Goal: Navigation & Orientation: Find specific page/section

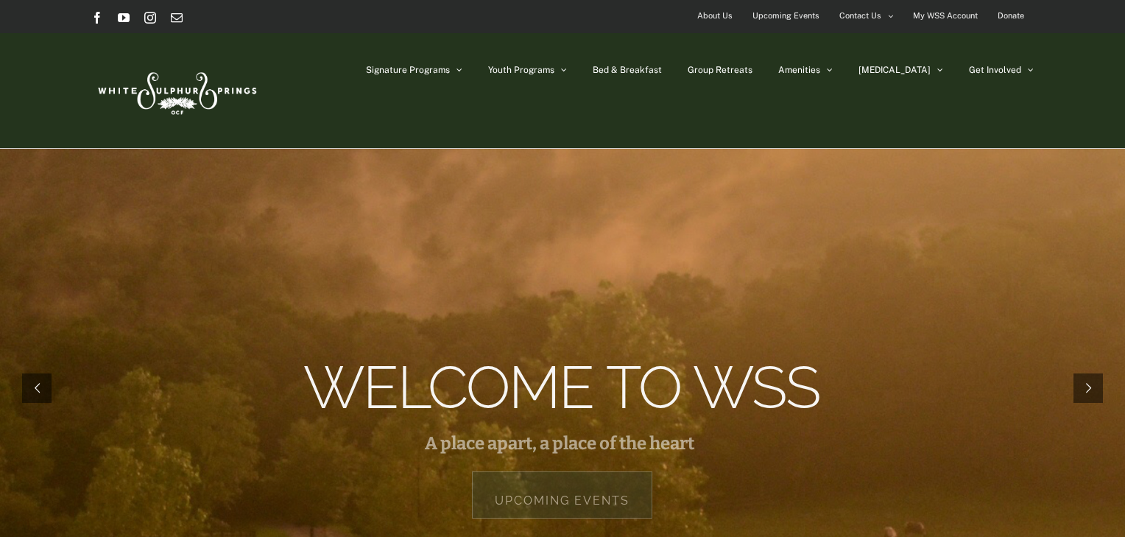
drag, startPoint x: 0, startPoint y: 0, endPoint x: 1053, endPoint y: 47, distance: 1054.0
click at [1053, 47] on div "Signature Programs Summer R&R Winter Retreat Holistic Health Workshop Resurrect…" at bounding box center [562, 90] width 1125 height 115
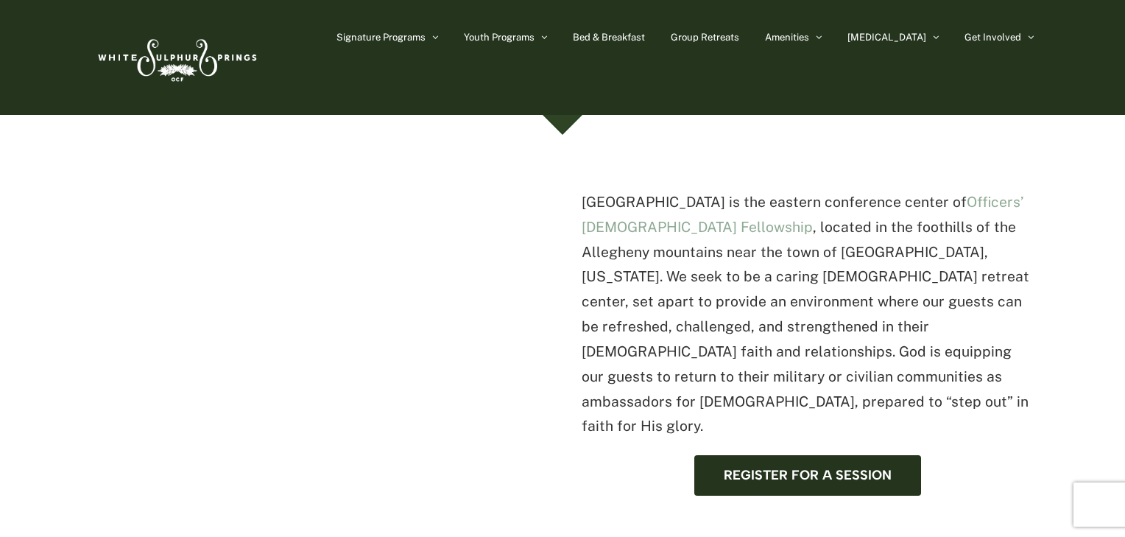
scroll to position [412, 0]
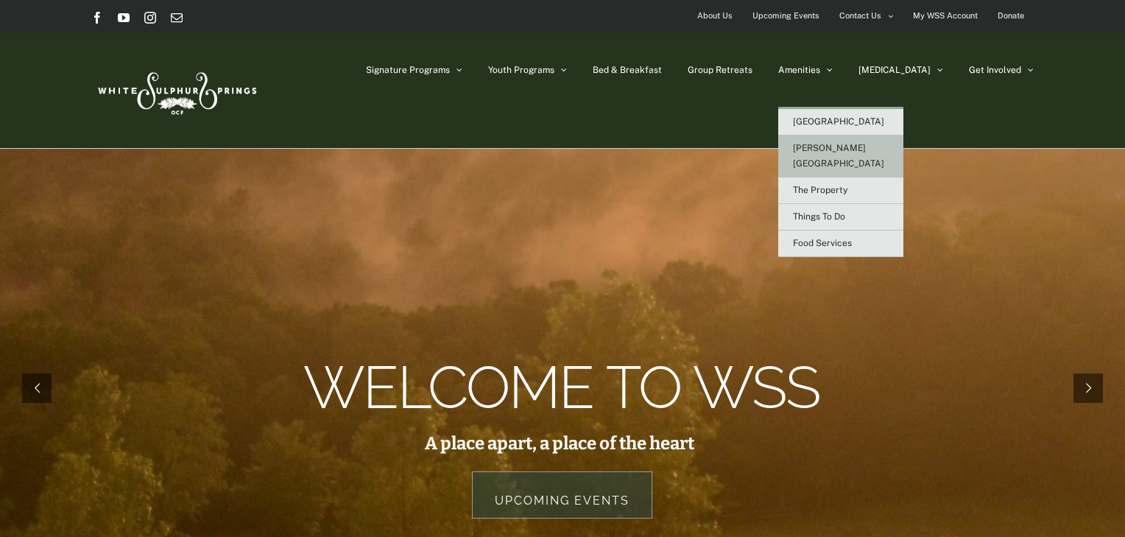
click at [851, 145] on span "[PERSON_NAME][GEOGRAPHIC_DATA]" at bounding box center [838, 156] width 91 height 26
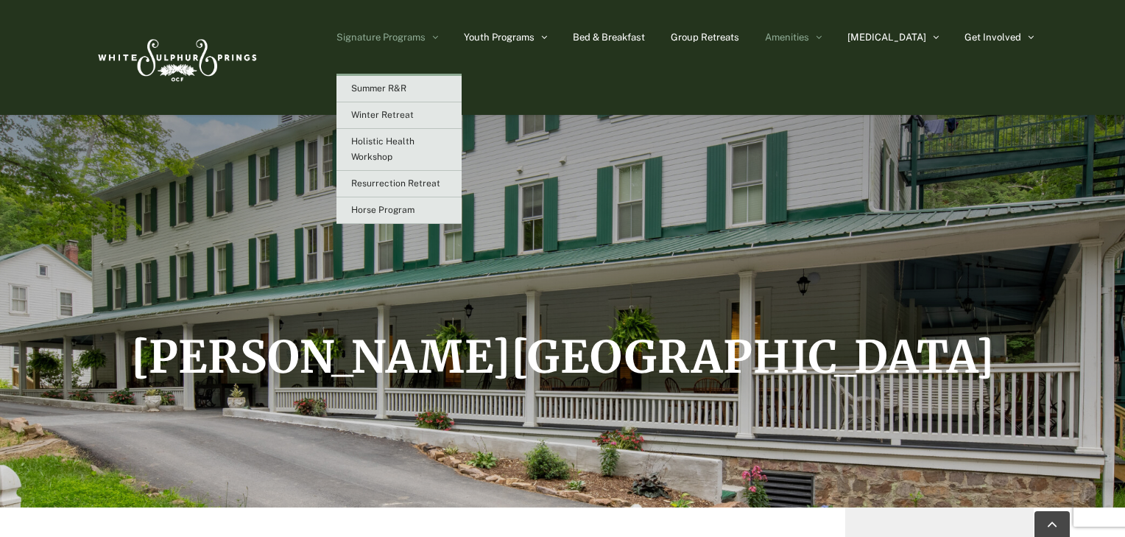
scroll to position [177, 0]
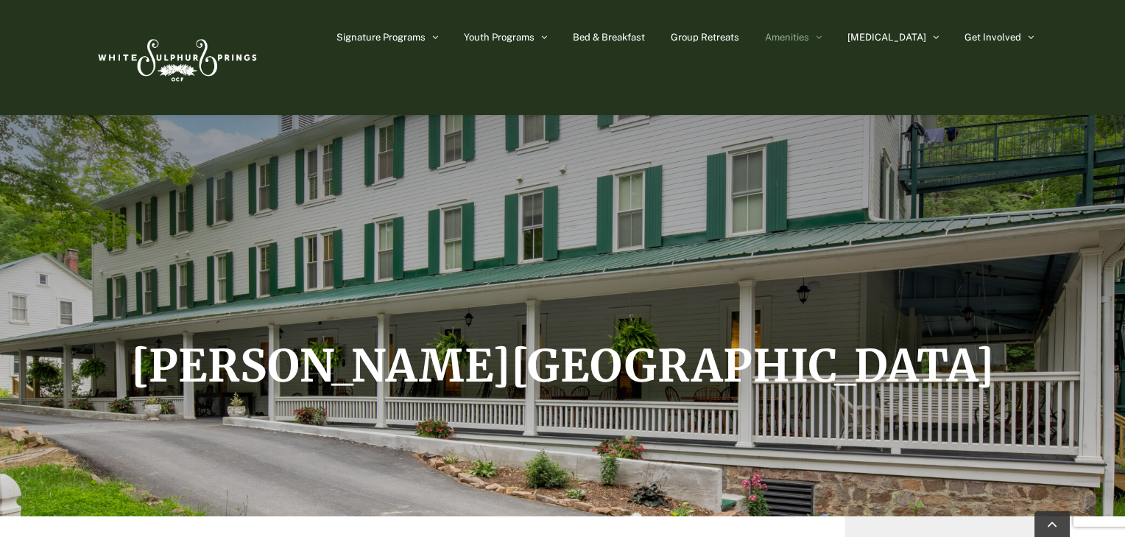
click at [150, 54] on img at bounding box center [175, 57] width 169 height 69
